Goal: Register for event/course

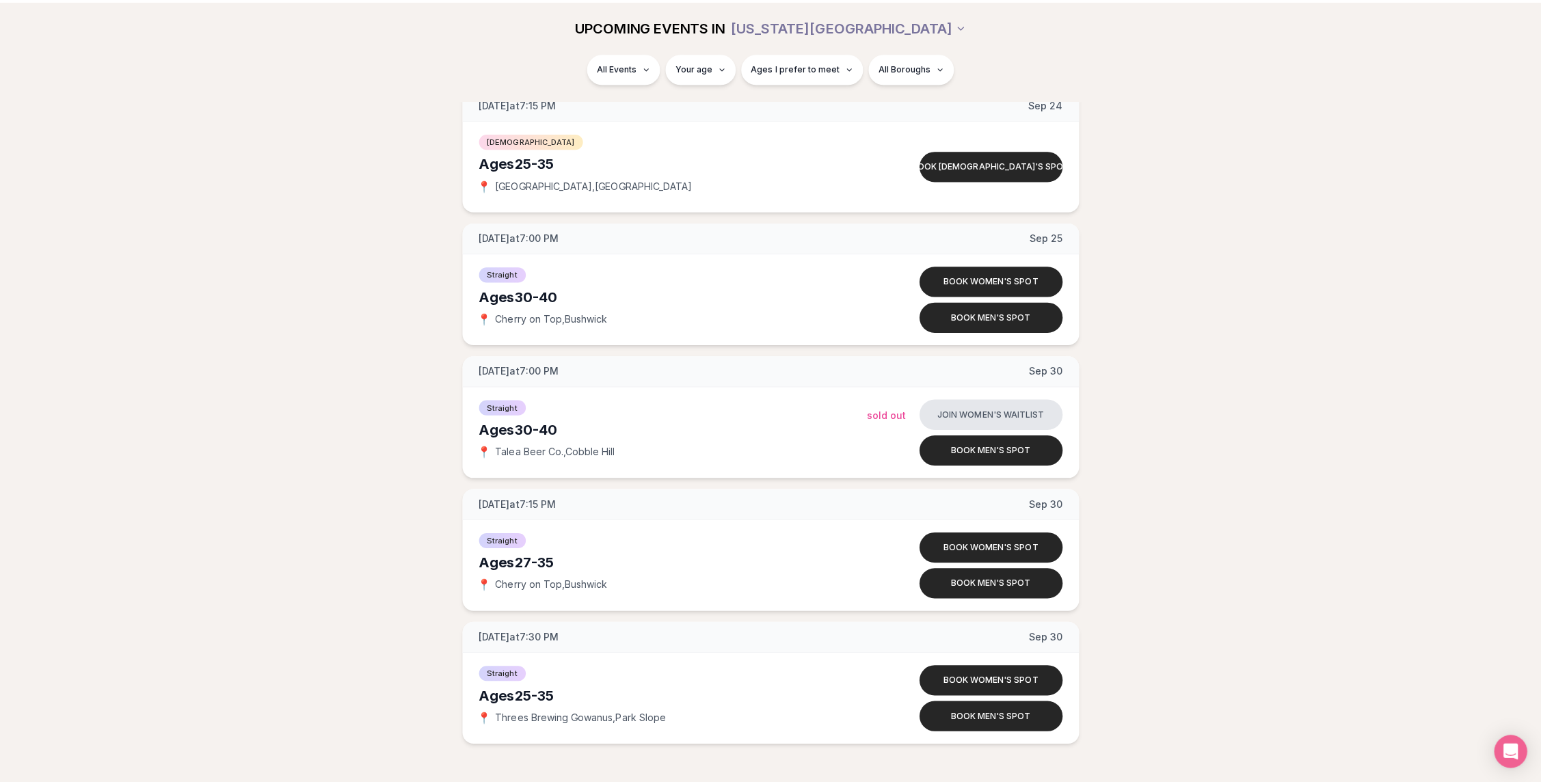
scroll to position [4093, 0]
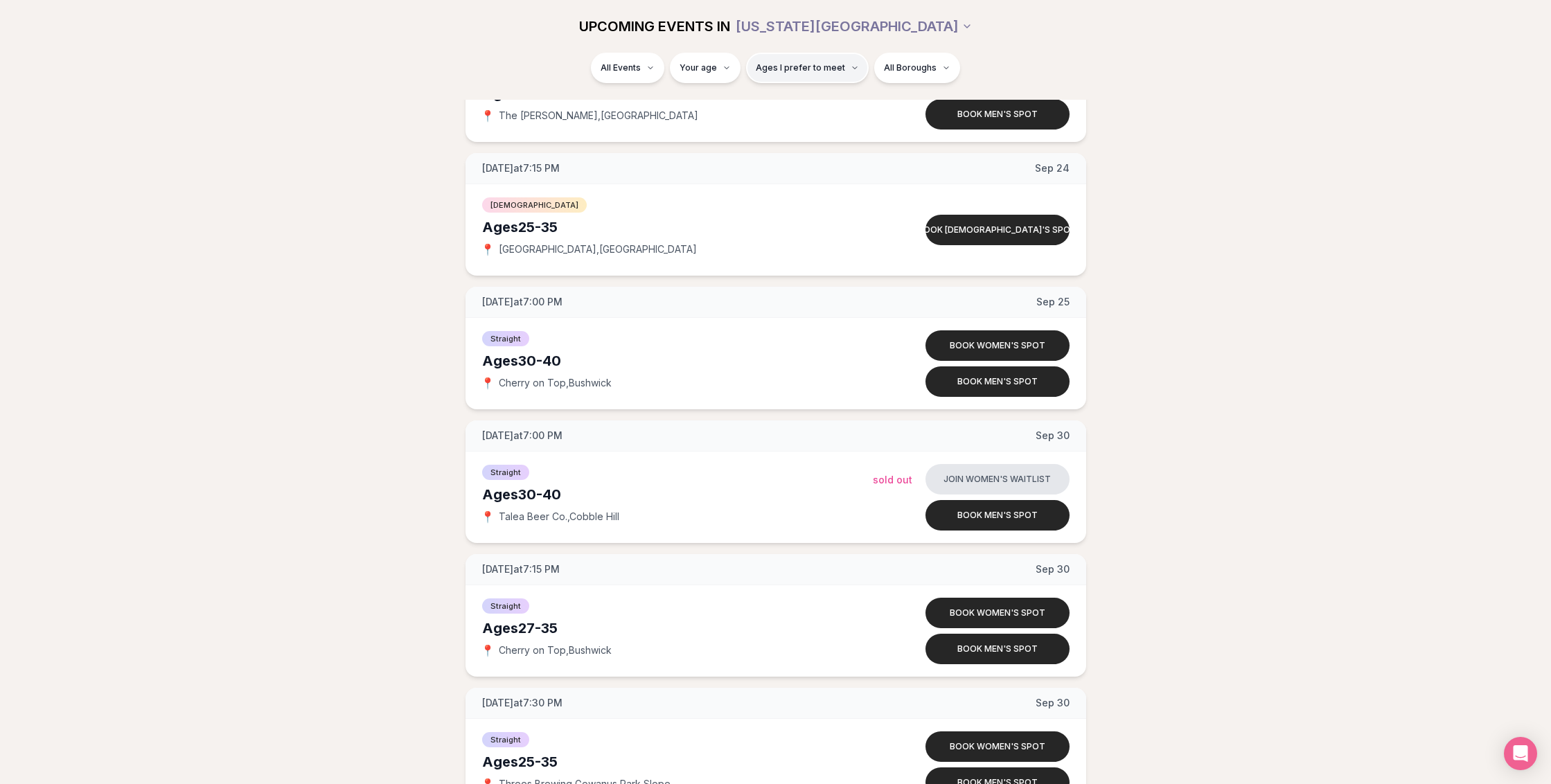
click at [820, 71] on span "Ages I prefer to meet" at bounding box center [800, 67] width 89 height 11
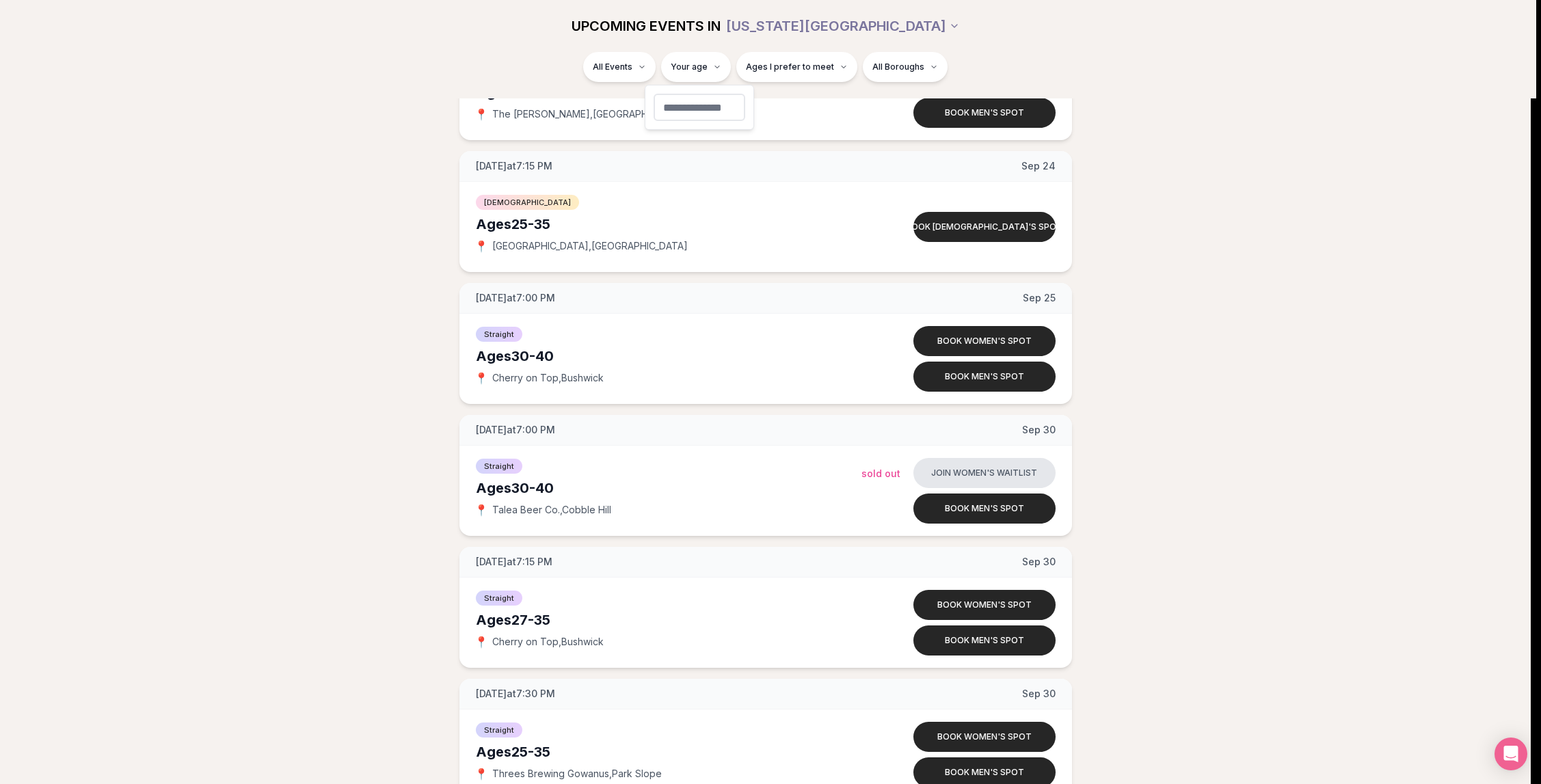
click at [694, 109] on input "number" at bounding box center [699, 107] width 91 height 27
type input "**"
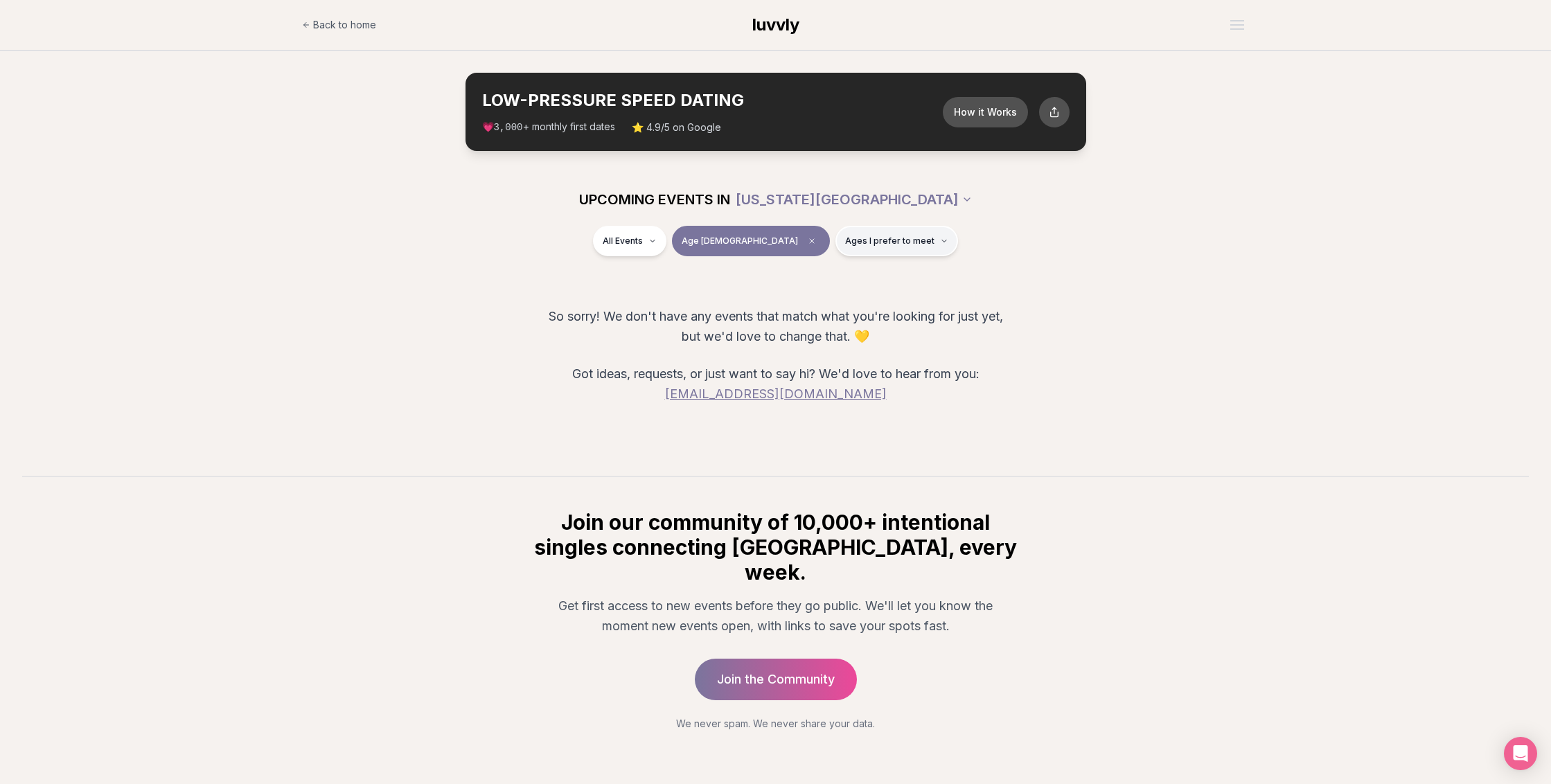
click at [848, 233] on button "Ages I prefer to meet" at bounding box center [896, 240] width 123 height 30
click at [837, 272] on span "Younger than me" at bounding box center [850, 274] width 78 height 14
click at [802, 272] on button "Younger than me" at bounding box center [797, 274] width 11 height 11
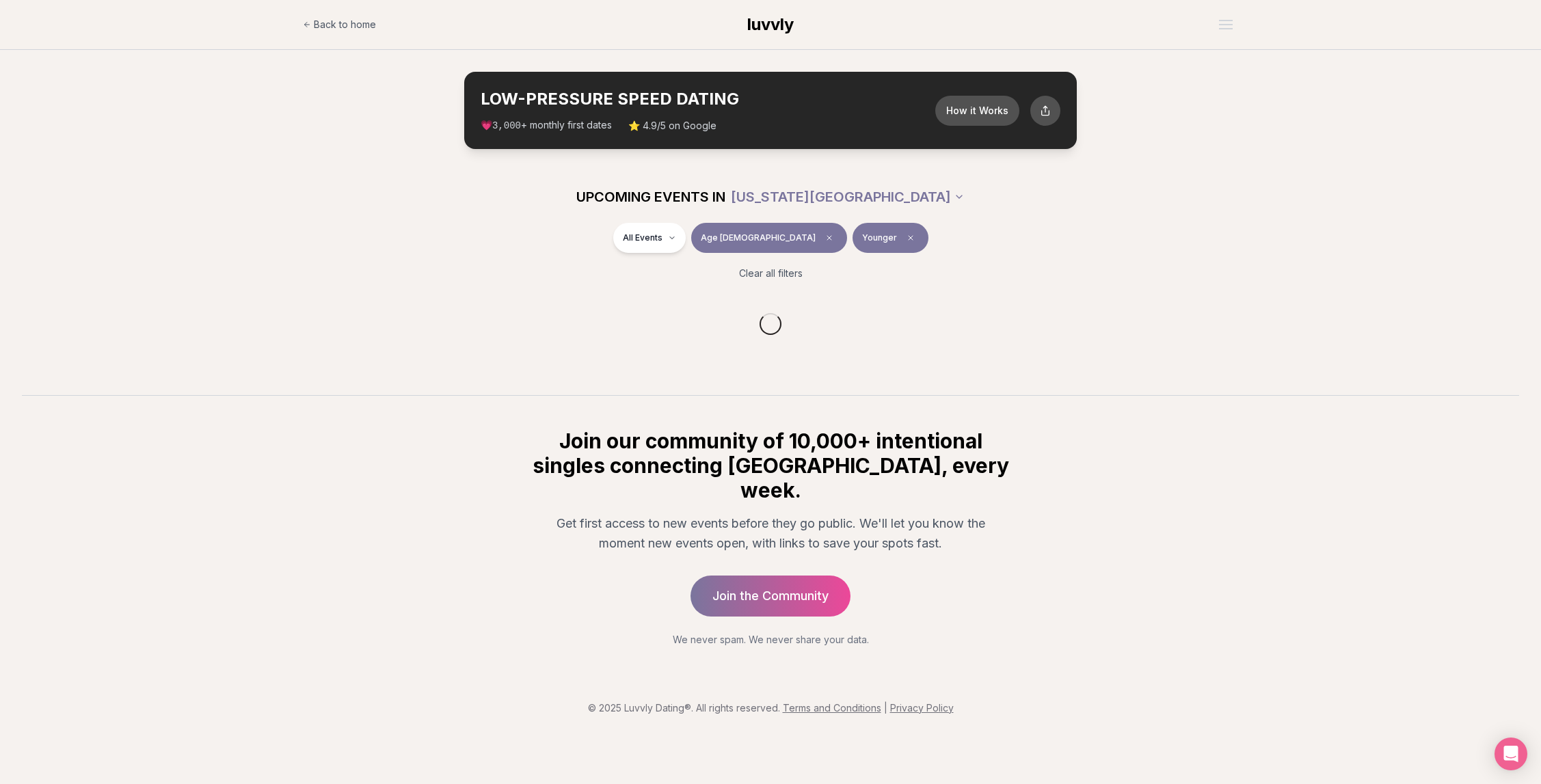
click at [983, 261] on div "All Events Age [DEMOGRAPHIC_DATA] Younger Clear all filters" at bounding box center [770, 257] width 1541 height 69
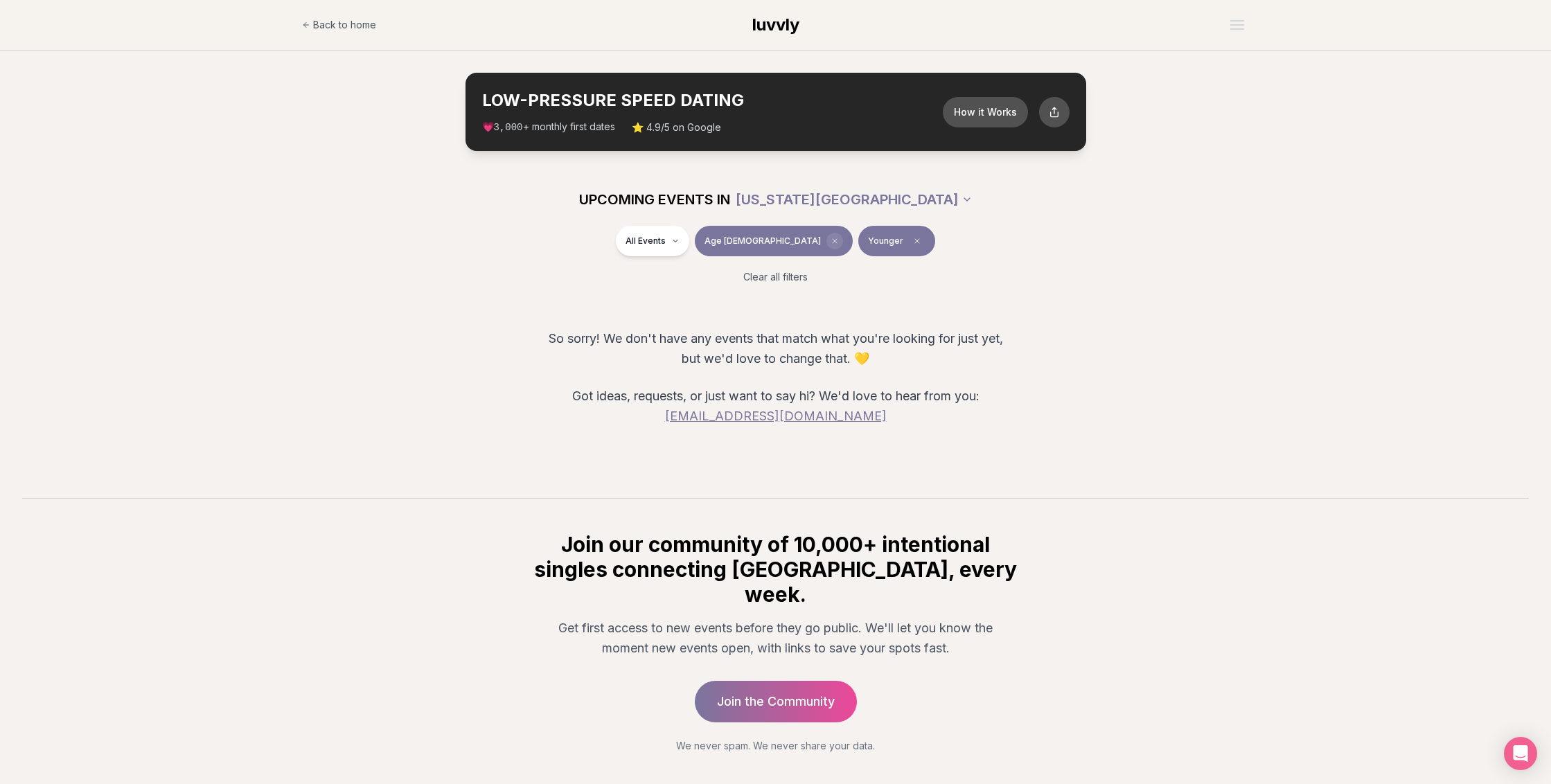
click at [831, 239] on icon "Clear age" at bounding box center [834, 240] width 8 height 8
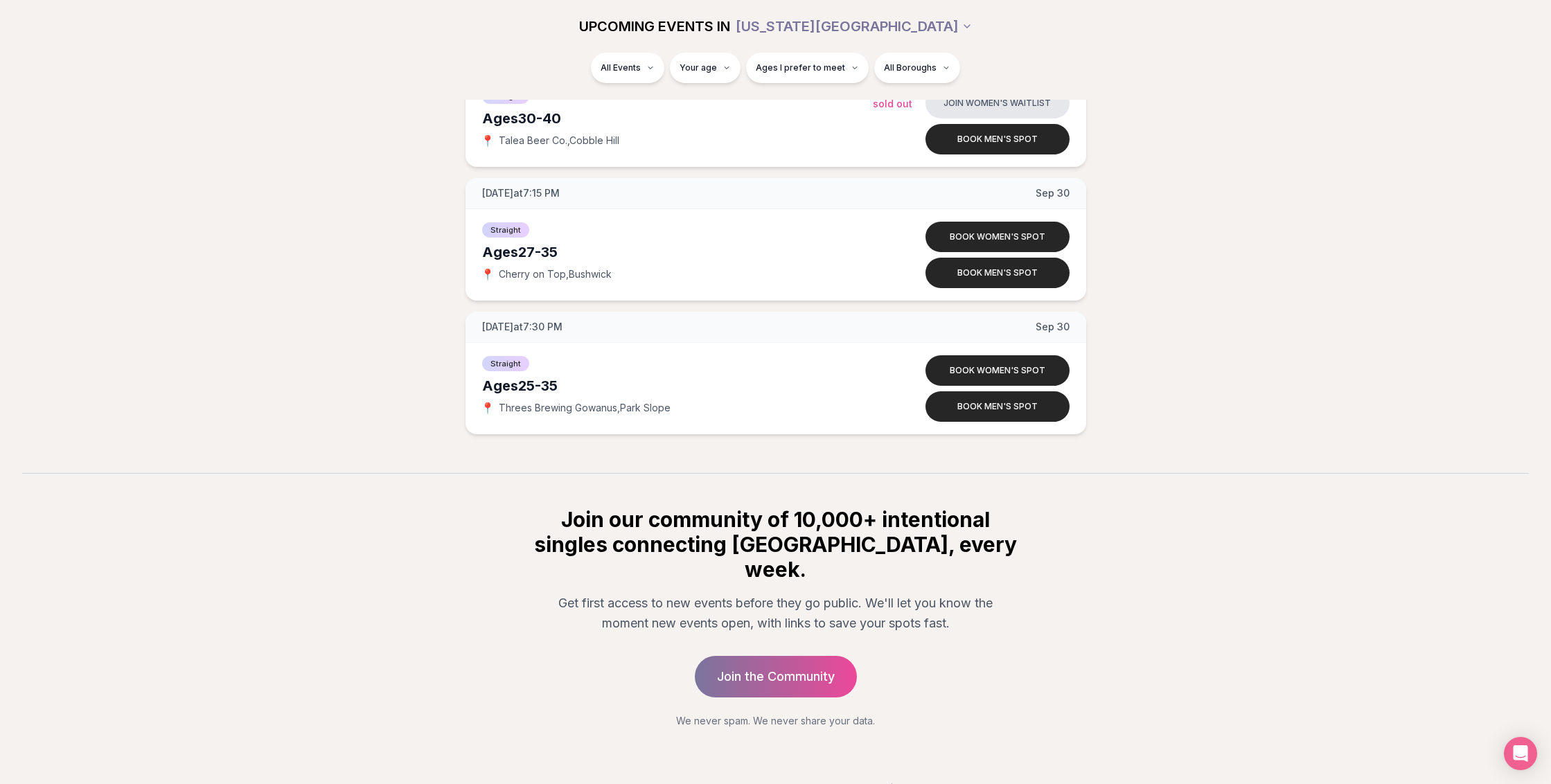
scroll to position [4533, 0]
